Goal: Transaction & Acquisition: Purchase product/service

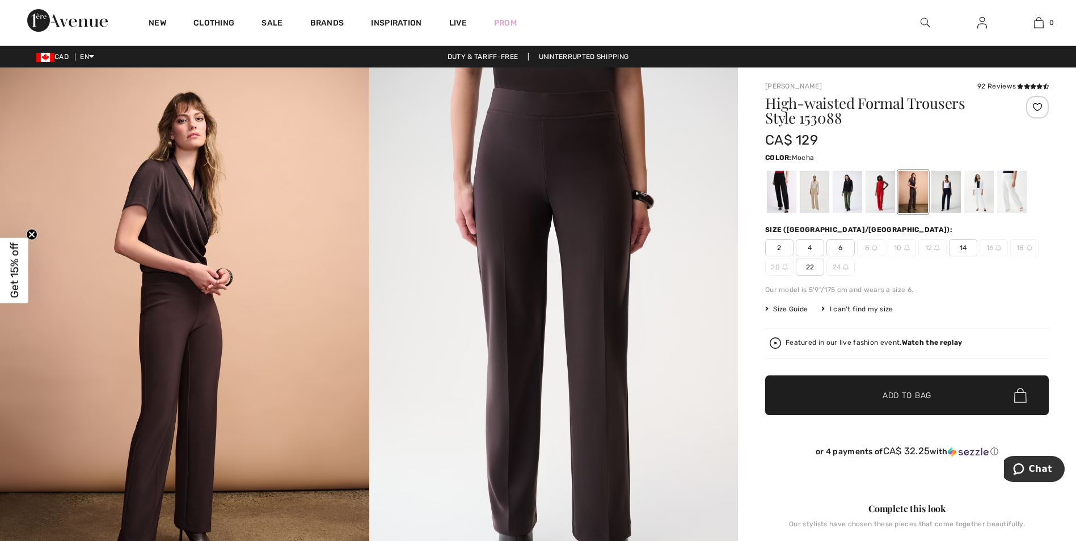
click at [840, 246] on span "6" at bounding box center [840, 247] width 28 height 17
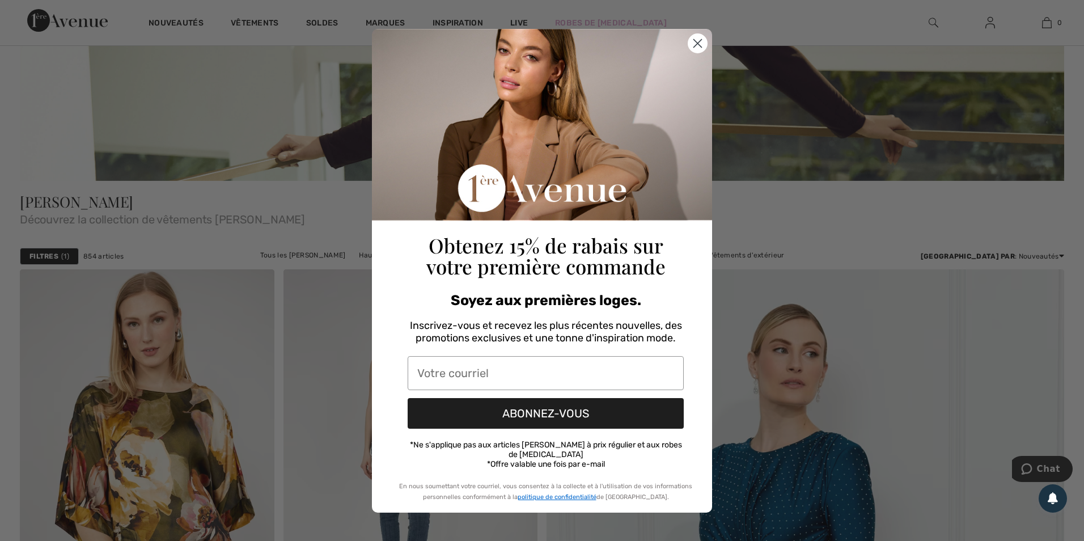
click at [693, 45] on circle "Close dialog" at bounding box center [697, 42] width 19 height 19
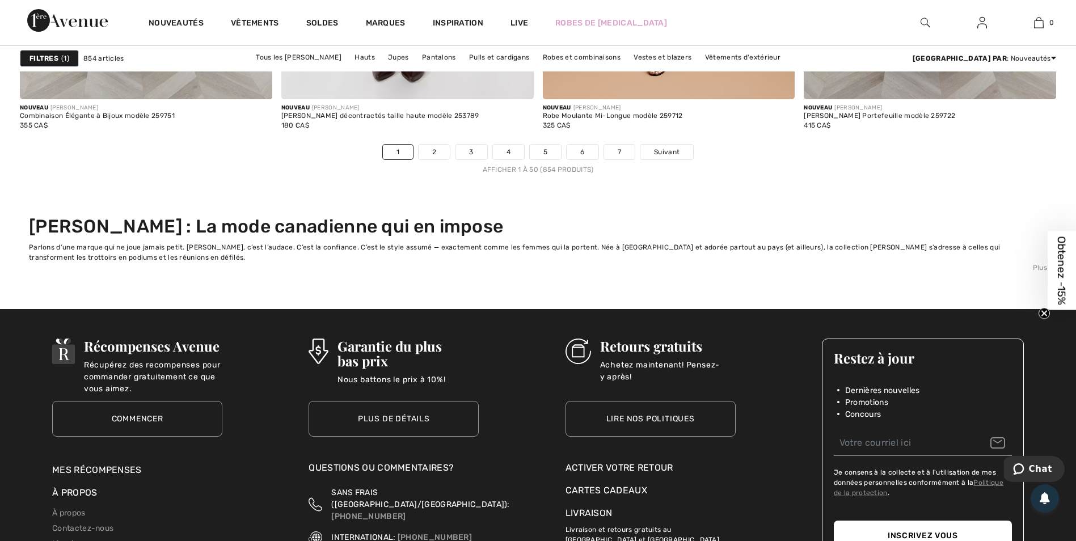
scroll to position [6918, 0]
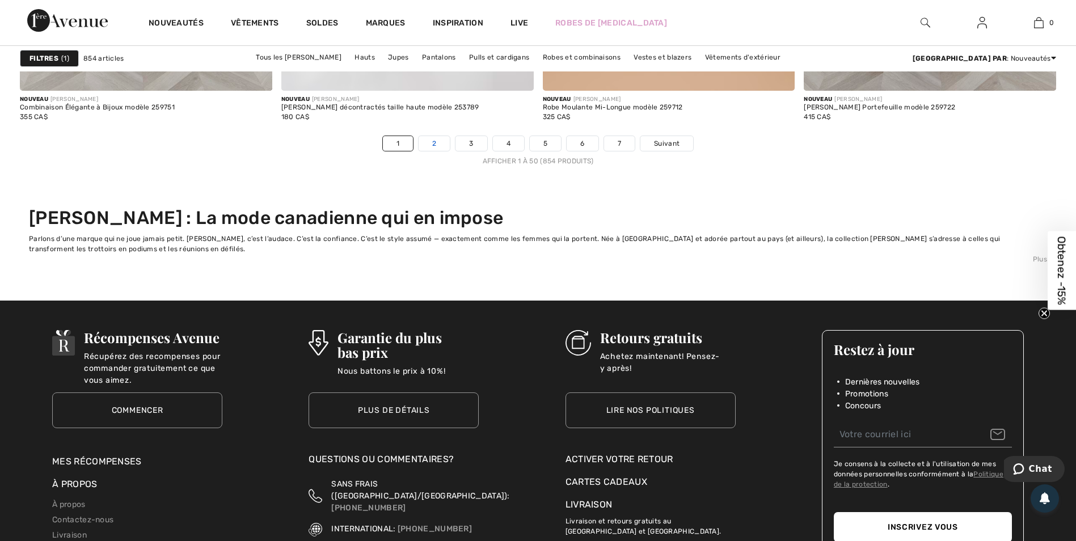
click at [437, 138] on link "2" at bounding box center [433, 143] width 31 height 15
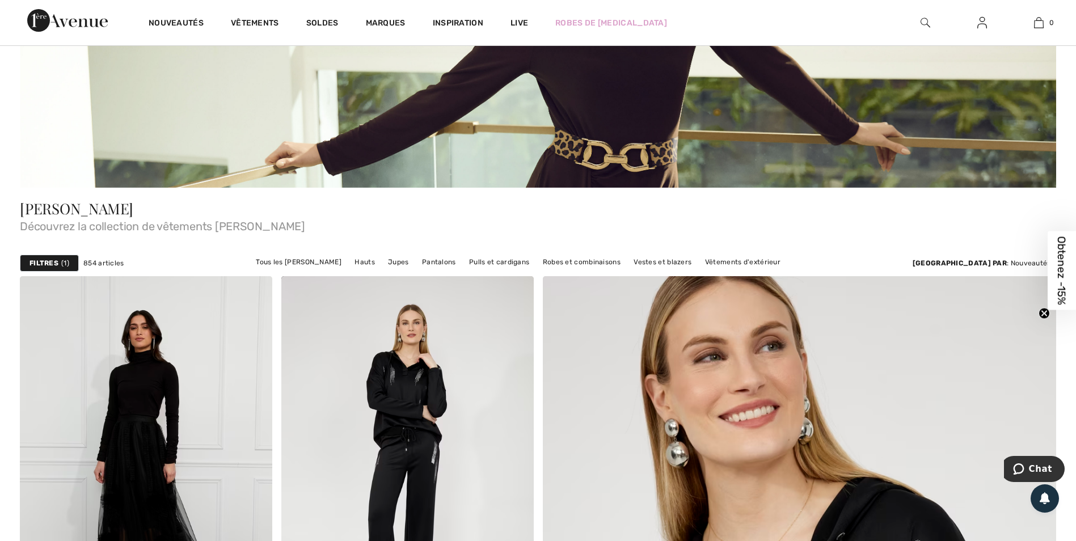
scroll to position [227, 0]
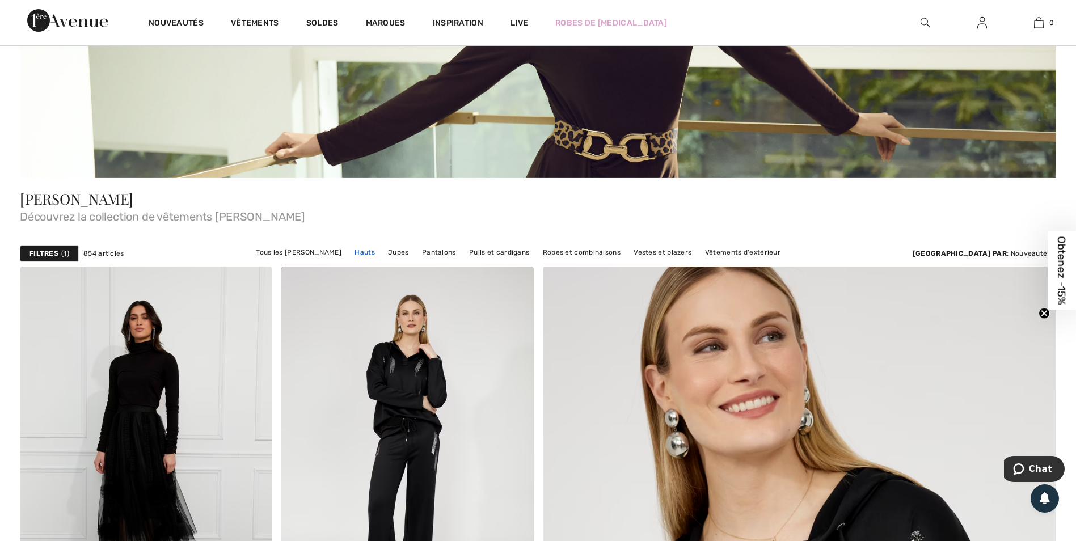
click at [380, 250] on link "Hauts" at bounding box center [365, 252] width 32 height 15
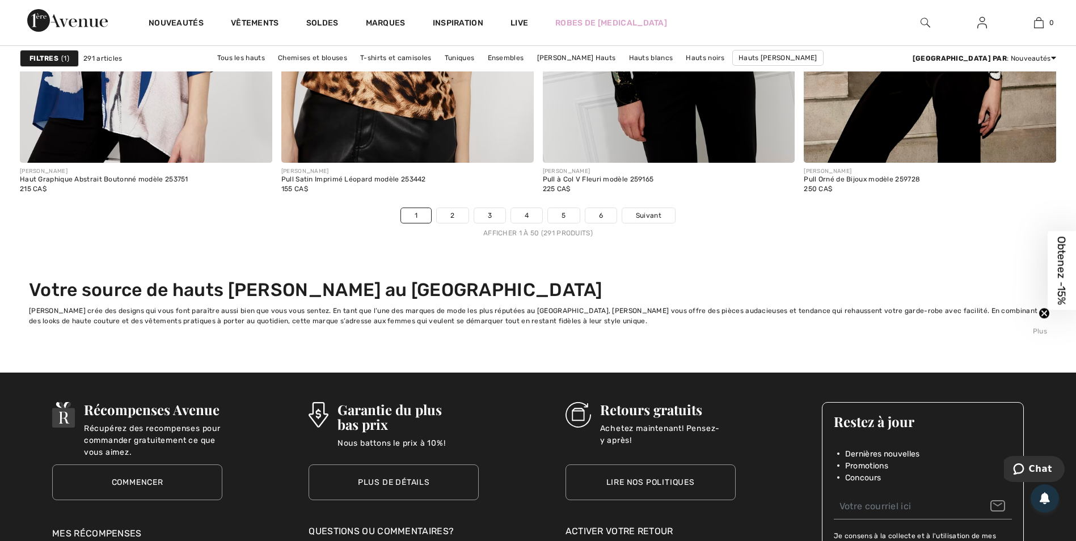
scroll to position [6521, 0]
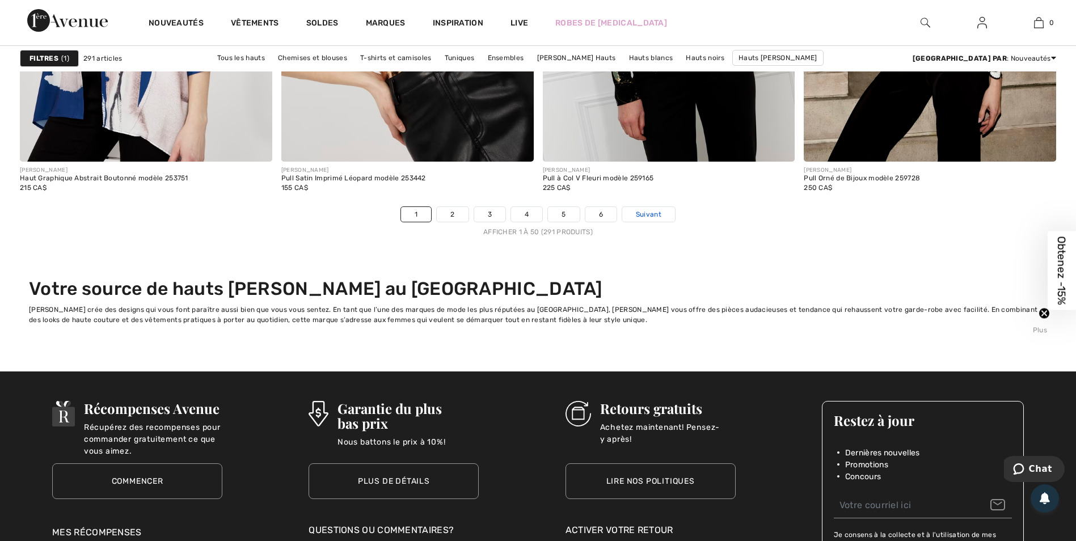
click at [633, 215] on link "Suivant" at bounding box center [648, 214] width 53 height 15
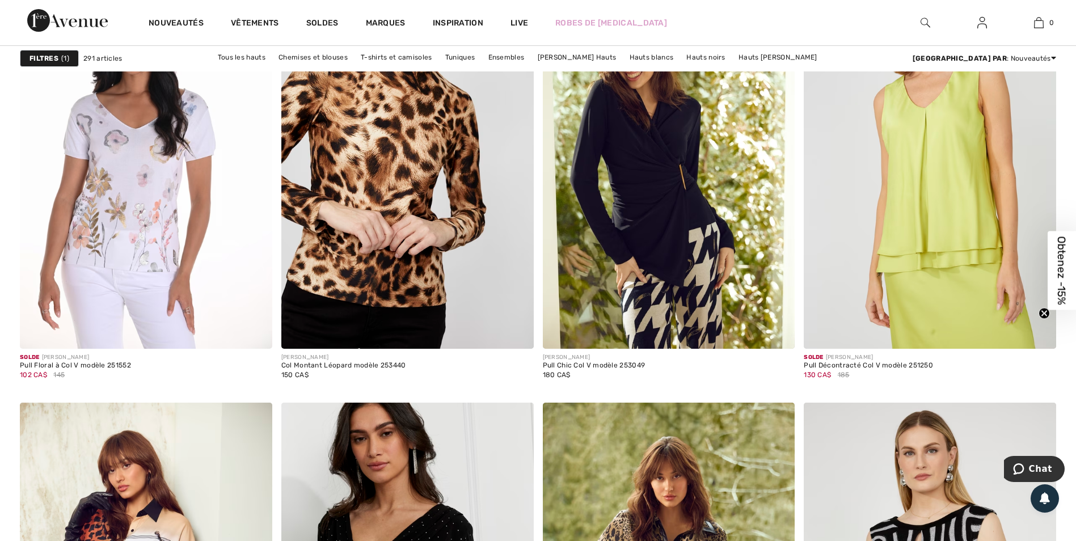
scroll to position [2098, 0]
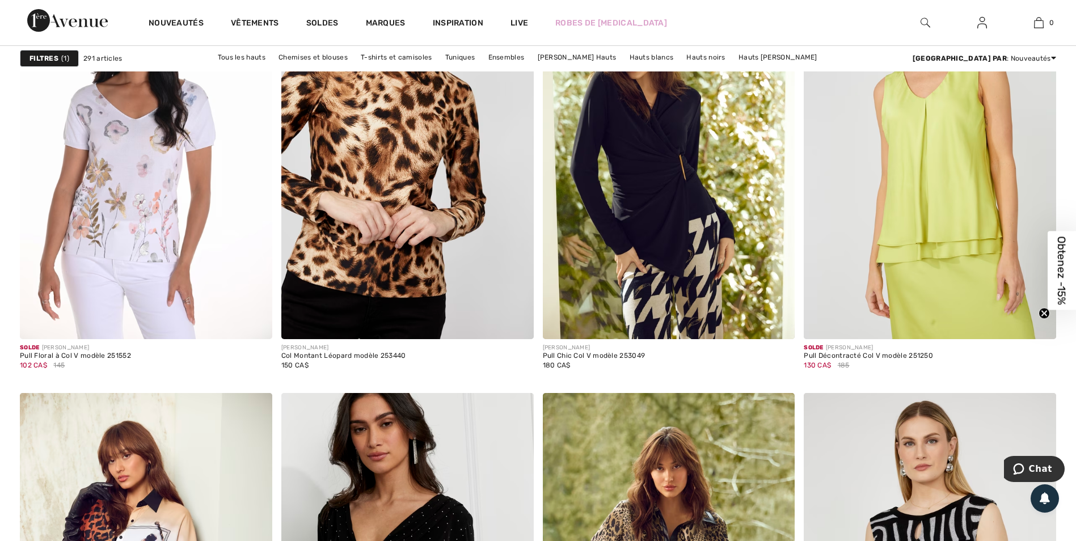
click at [50, 56] on strong "Filtres" at bounding box center [43, 58] width 29 height 10
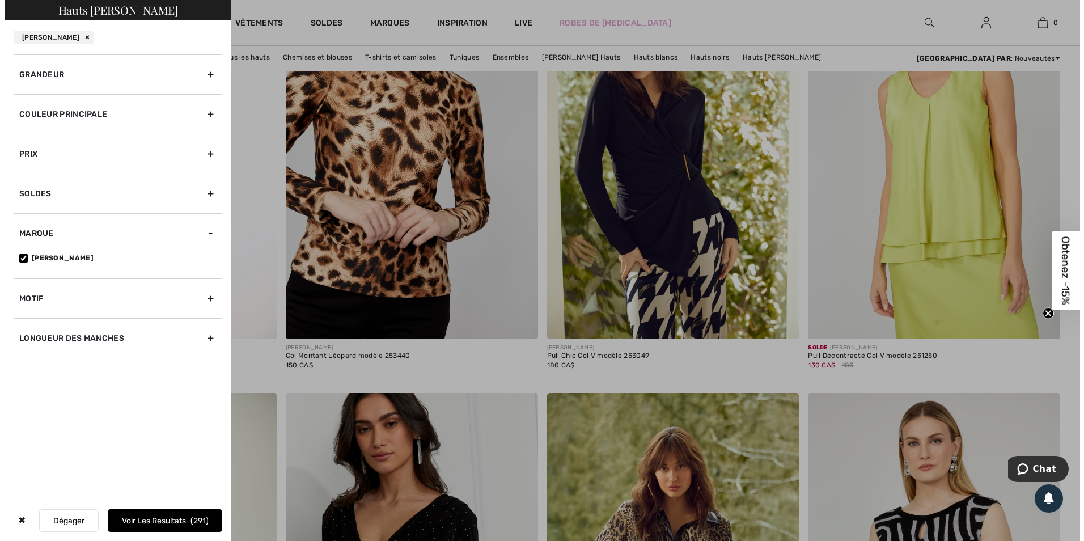
scroll to position [2112, 0]
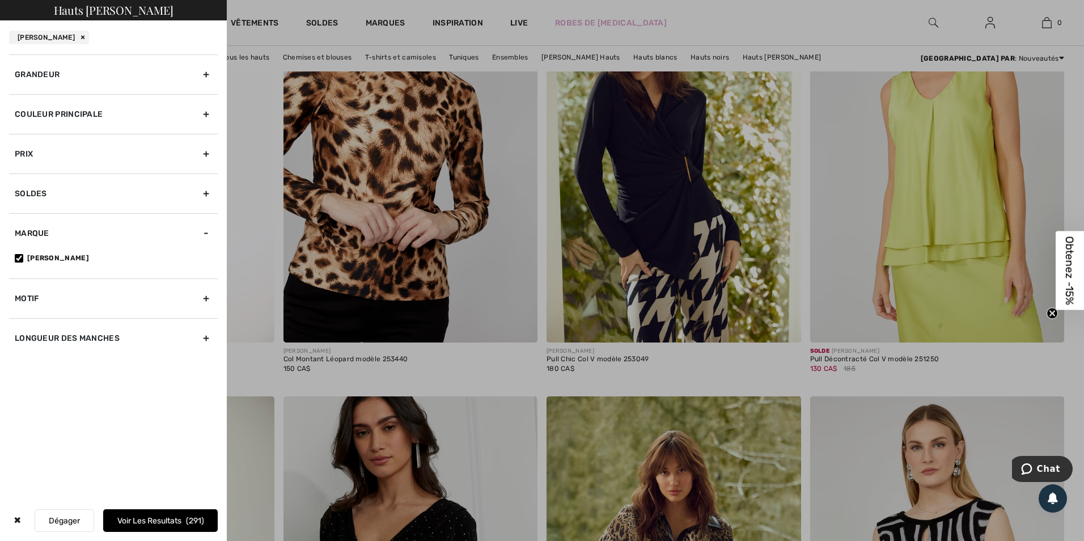
click at [66, 108] on div "Couleur Principale" at bounding box center [113, 114] width 209 height 40
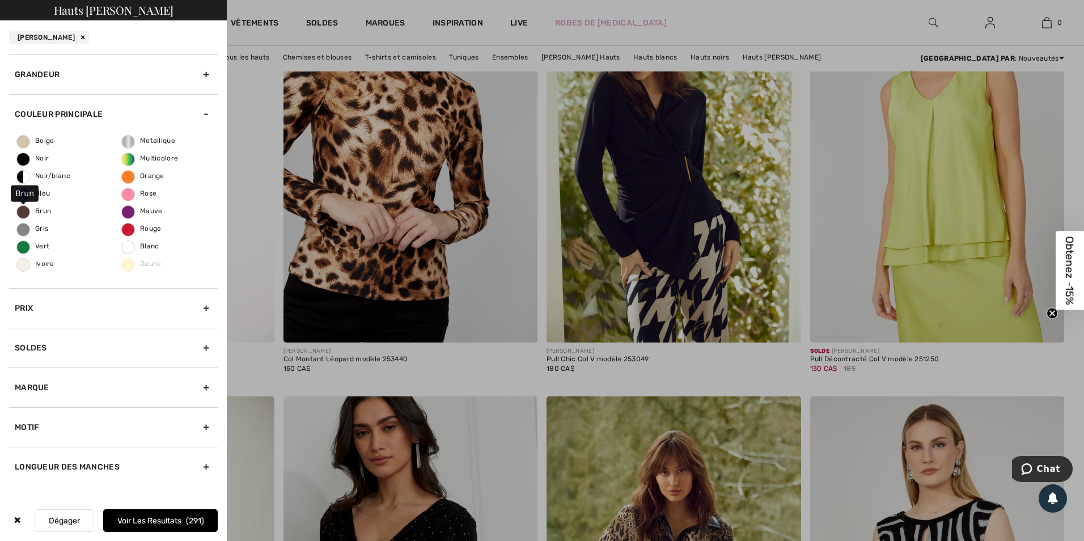
click at [25, 209] on span "Brun" at bounding box center [34, 211] width 34 height 8
click at [0, 0] on input "Brun" at bounding box center [0, 0] width 0 height 0
click at [261, 194] on div at bounding box center [542, 270] width 1084 height 541
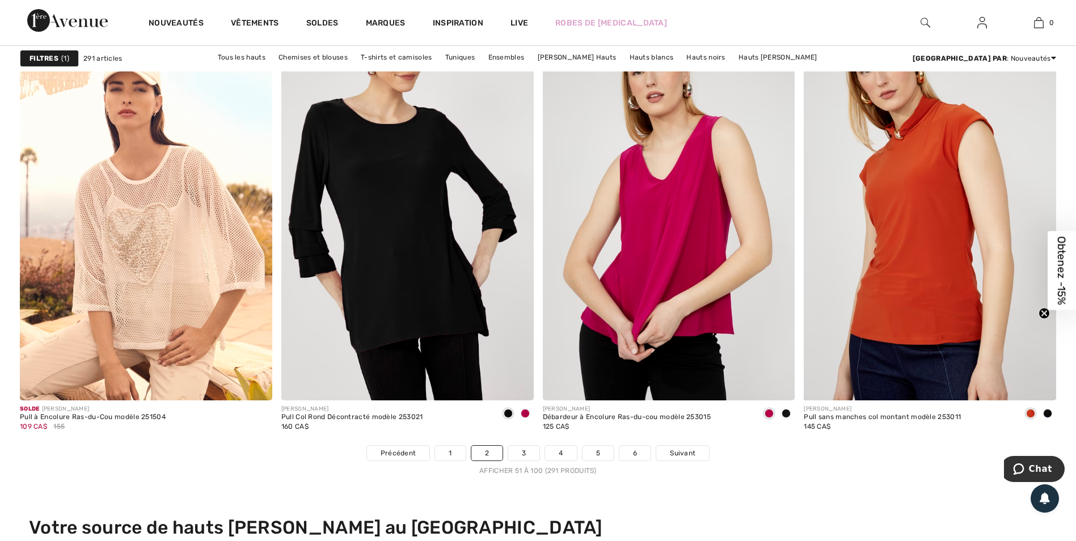
scroll to position [6351, 0]
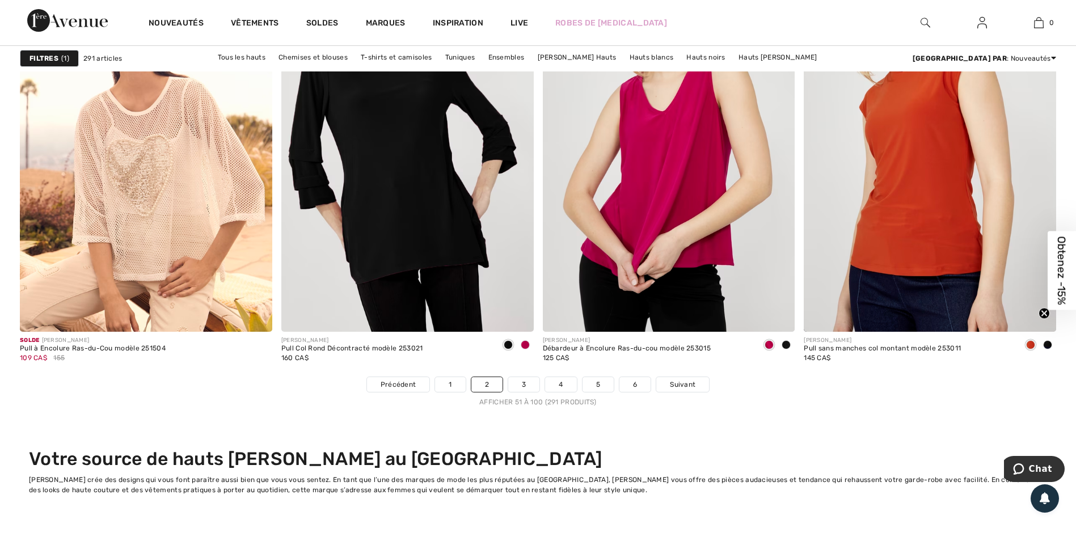
click at [46, 53] on strong "Filtres" at bounding box center [43, 58] width 29 height 10
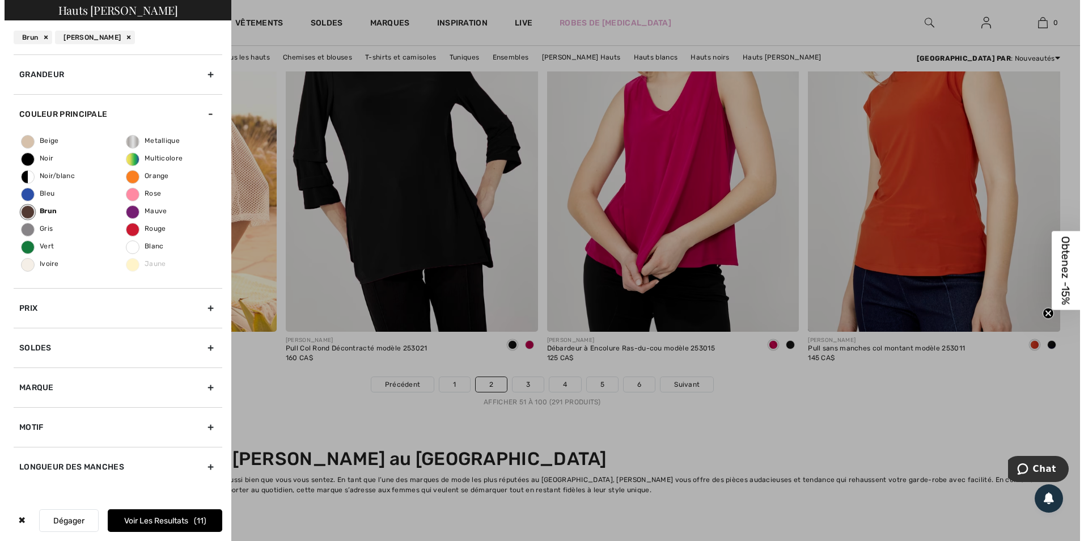
scroll to position [6396, 0]
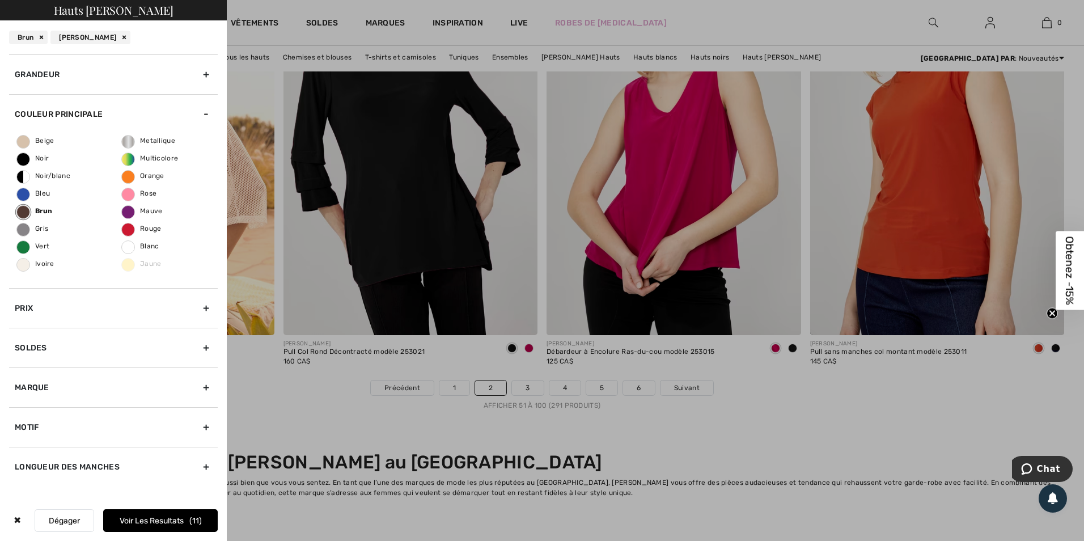
click at [204, 304] on div "Prix" at bounding box center [113, 308] width 209 height 40
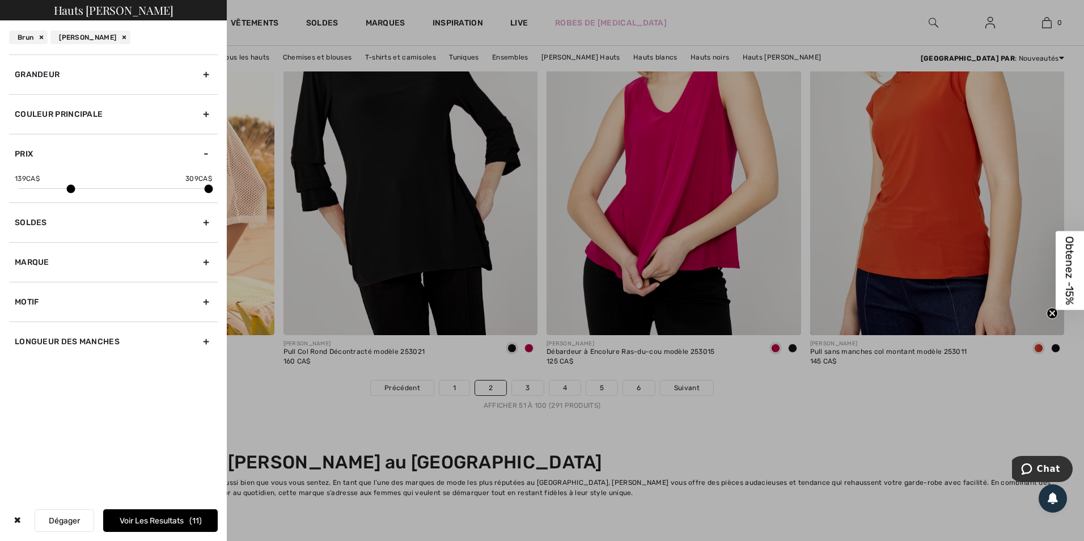
drag, startPoint x: 20, startPoint y: 186, endPoint x: 73, endPoint y: 191, distance: 53.0
click at [73, 191] on span at bounding box center [70, 189] width 9 height 9
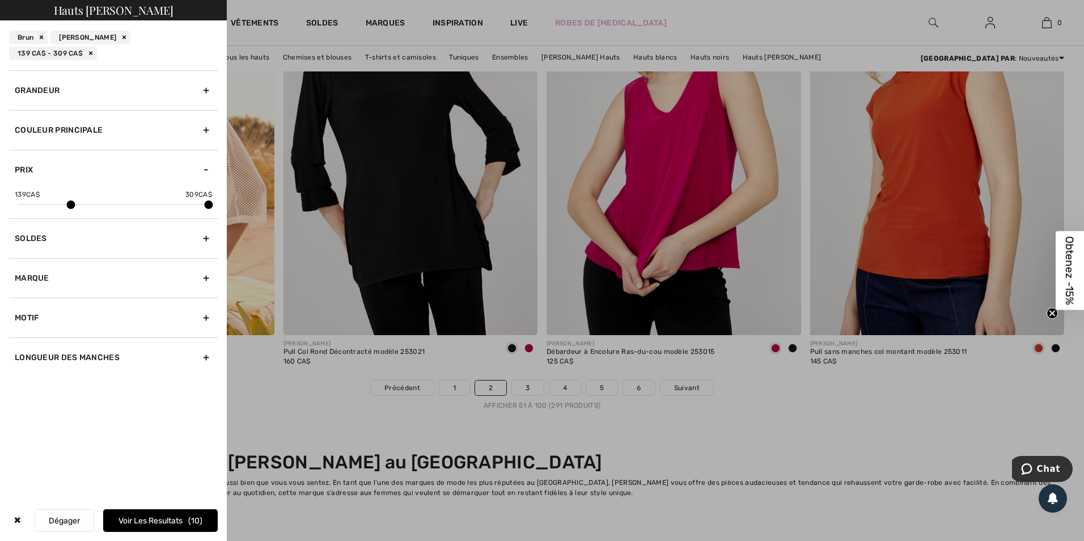
click at [114, 343] on div "Longueur des manches" at bounding box center [113, 357] width 209 height 40
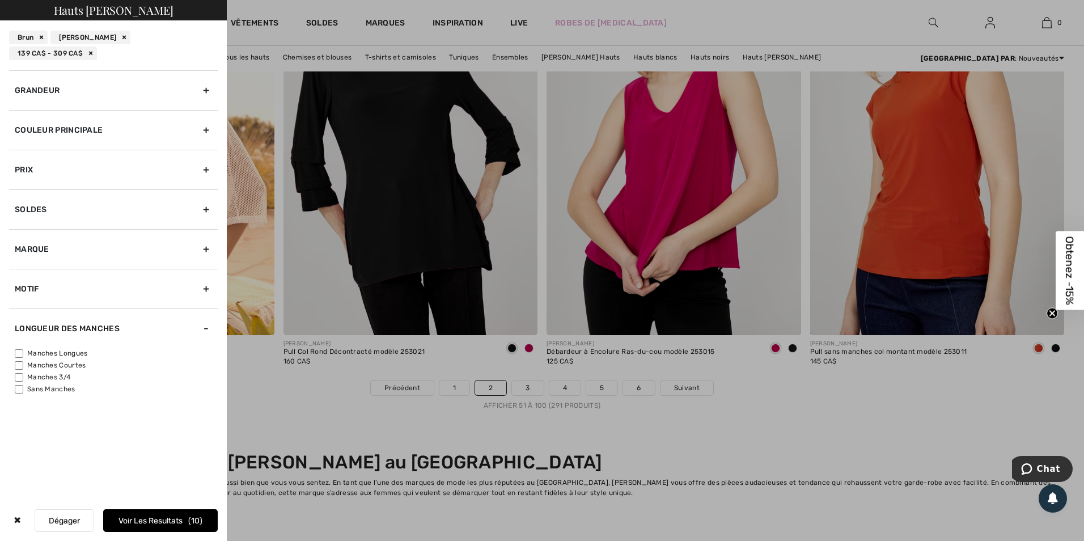
drag, startPoint x: 114, startPoint y: 343, endPoint x: 20, endPoint y: 337, distance: 94.3
click at [20, 349] on input"] "Manches Longues" at bounding box center [19, 353] width 9 height 9
checkbox input"] "true"
click at [154, 249] on div "Marque" at bounding box center [113, 249] width 209 height 40
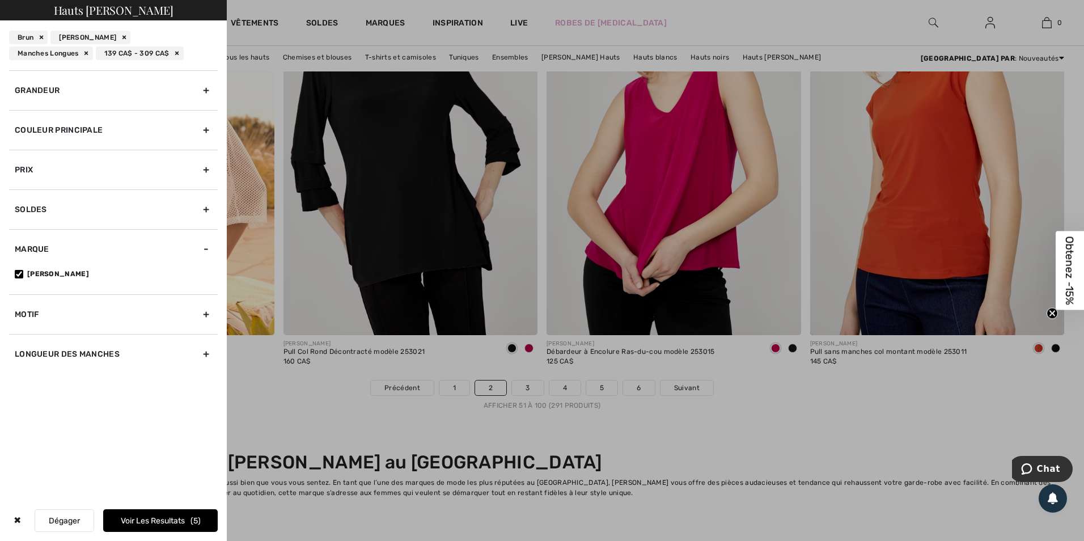
click at [152, 517] on button "Voir les resultats 5" at bounding box center [160, 520] width 115 height 23
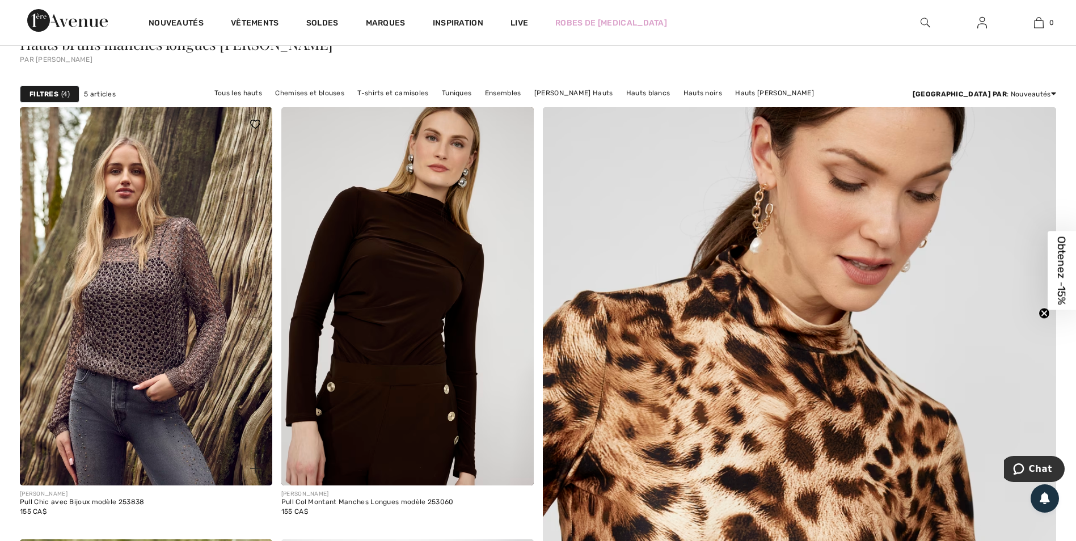
scroll to position [170, 0]
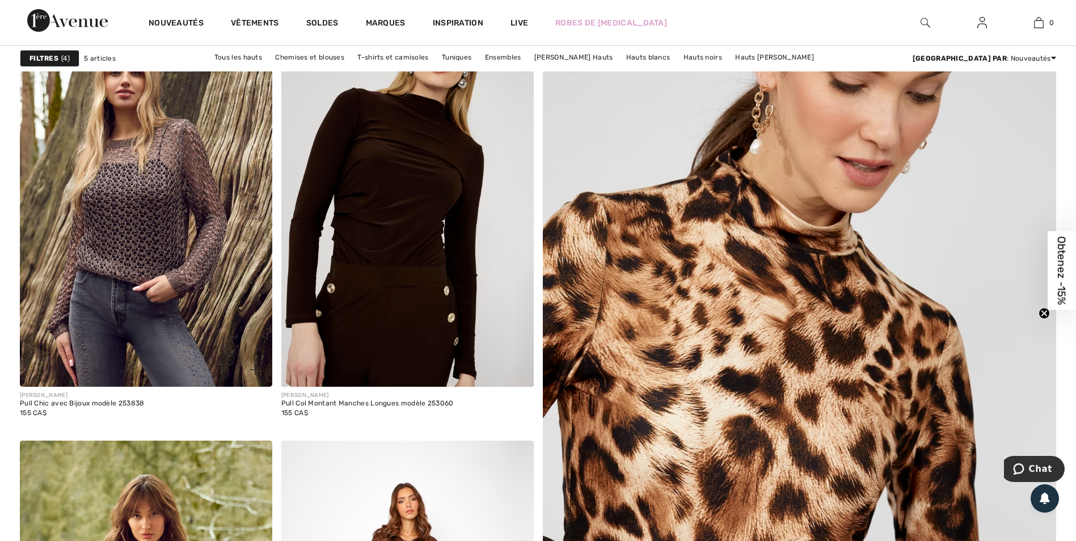
click at [112, 227] on img at bounding box center [146, 198] width 252 height 378
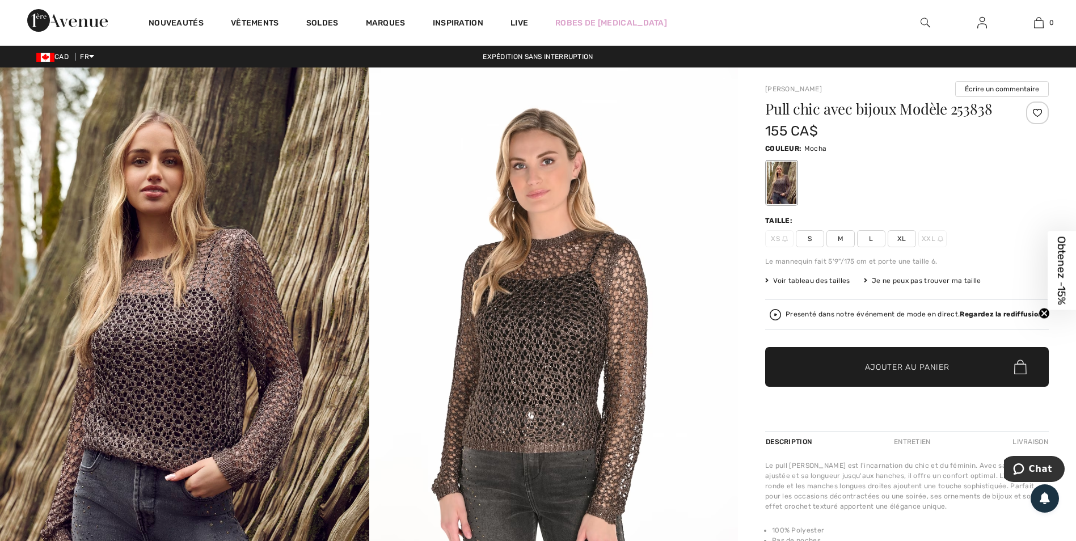
click at [838, 238] on span "M" at bounding box center [840, 238] width 28 height 17
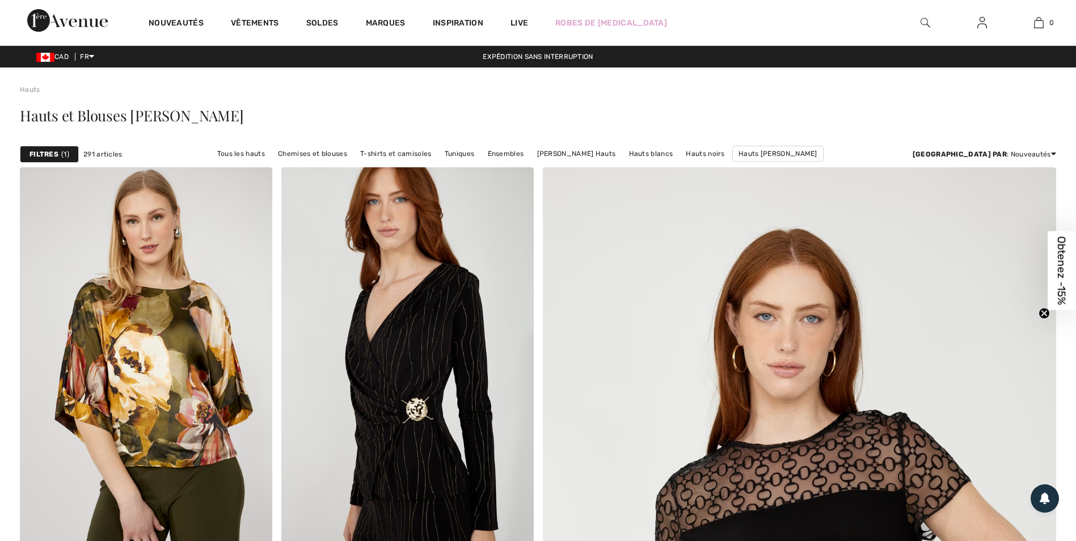
scroll to position [6521, 0]
